Goal: Task Accomplishment & Management: Complete application form

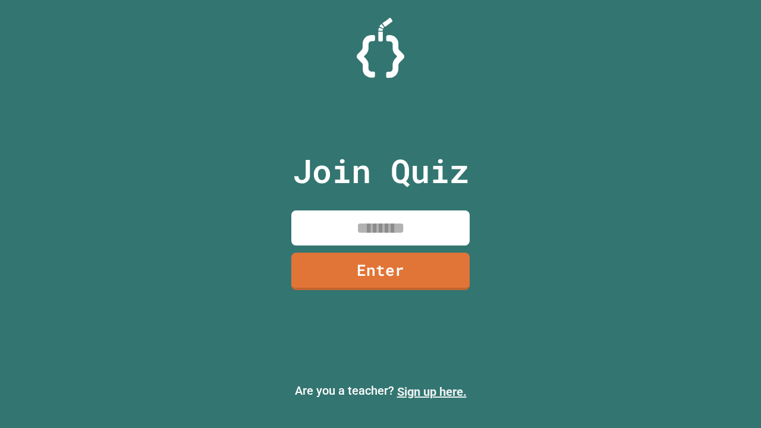
click at [432, 392] on link "Sign up here." at bounding box center [432, 392] width 70 height 14
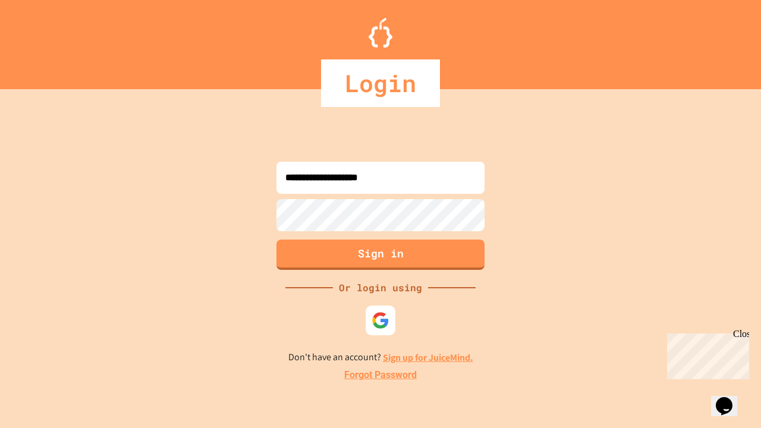
type input "**********"
